Goal: Task Accomplishment & Management: Manage account settings

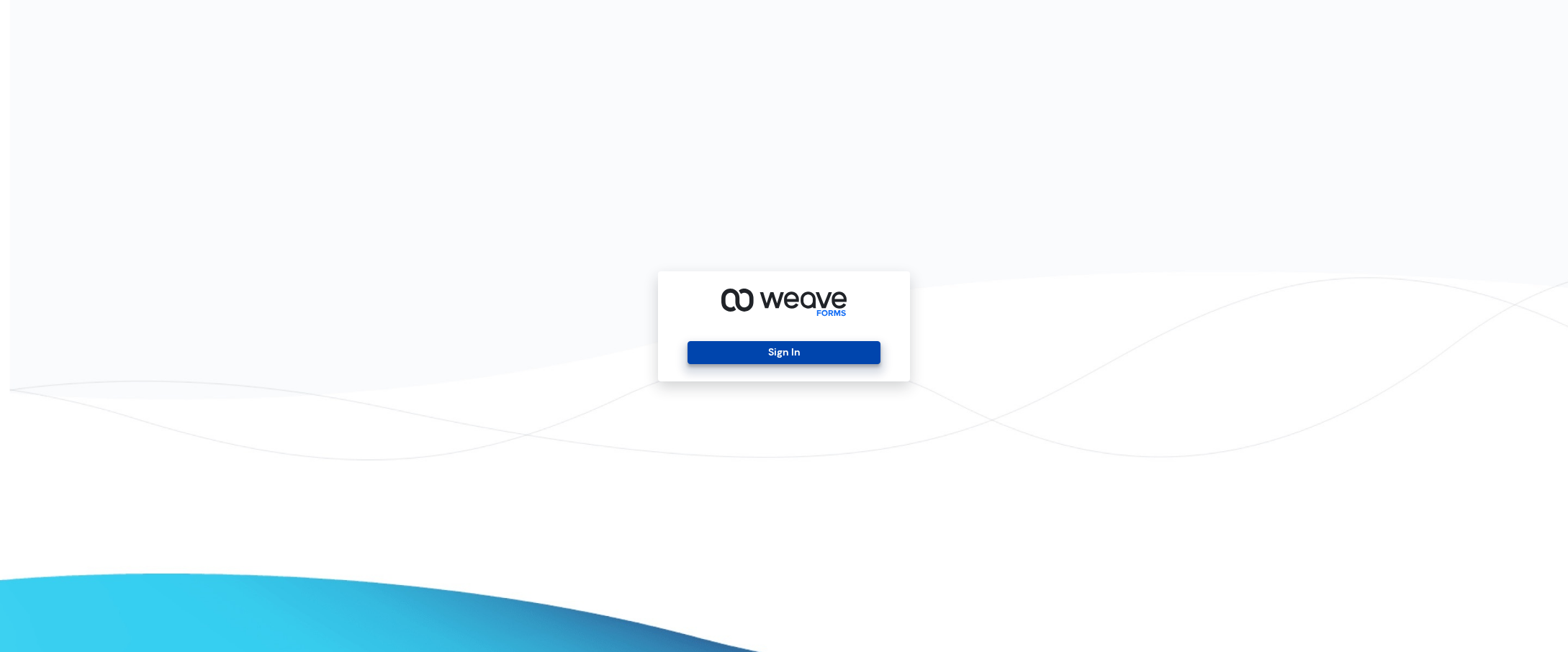
click at [735, 358] on button "Sign In" at bounding box center [783, 353] width 192 height 23
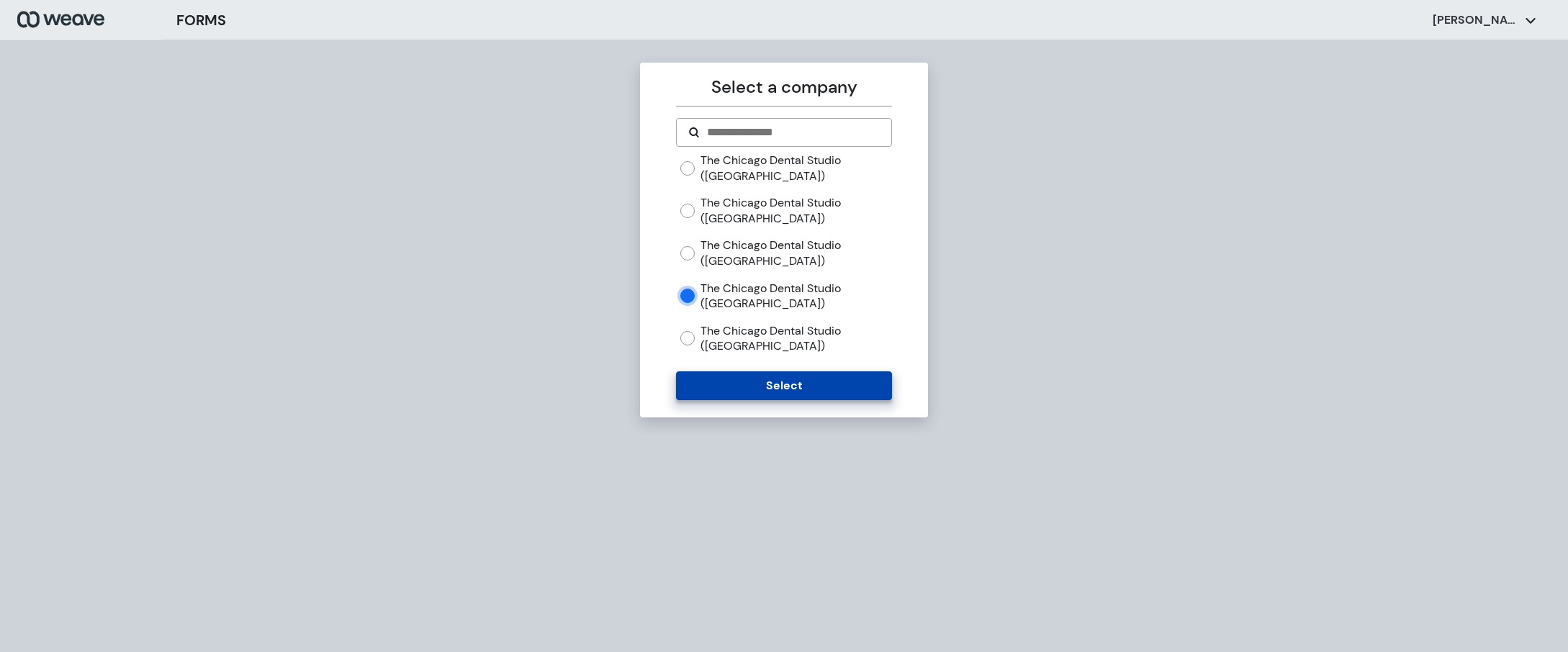
click at [730, 398] on button "Select" at bounding box center [783, 385] width 215 height 28
